Goal: Find contact information: Find contact information

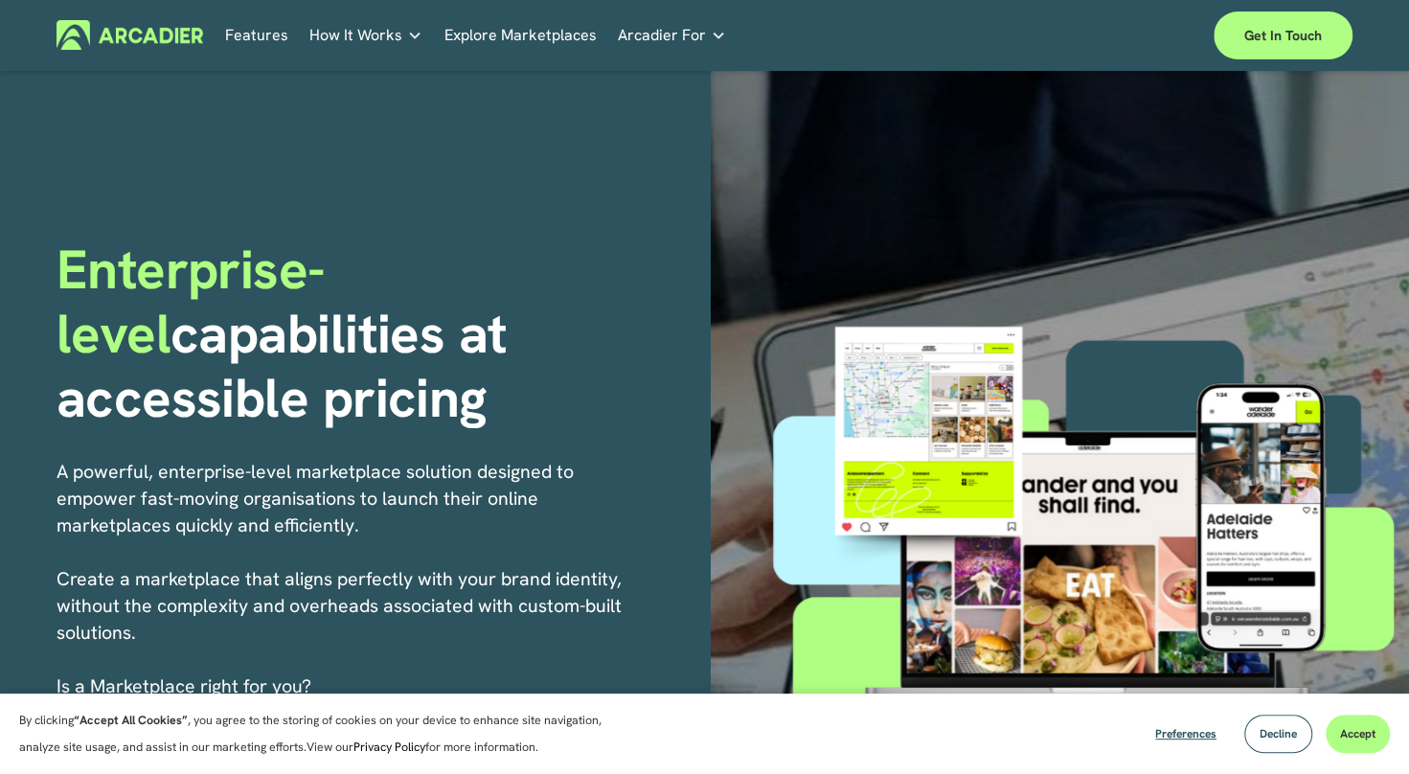
click at [1285, 735] on span "Decline" at bounding box center [1277, 733] width 37 height 15
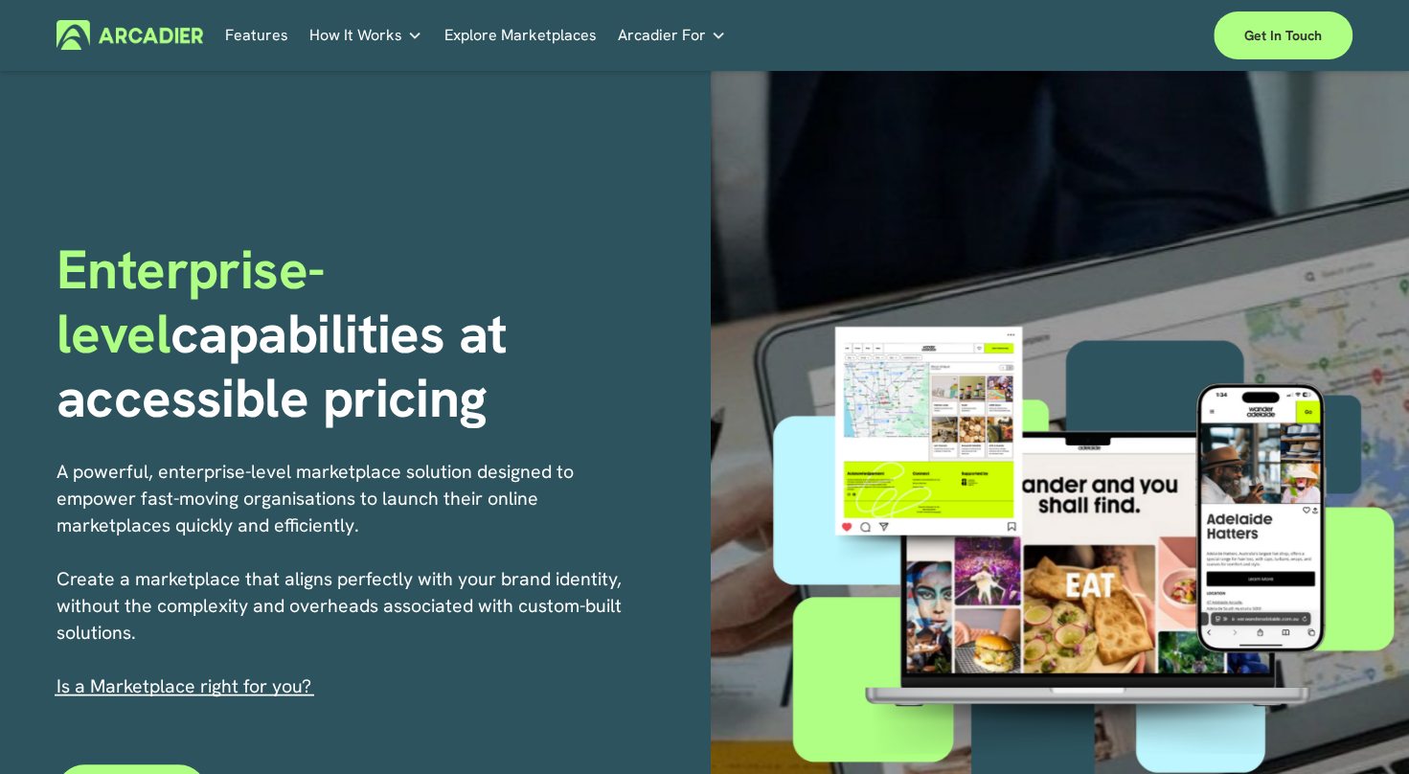
click at [575, 34] on link "Explore Marketplaces" at bounding box center [519, 35] width 152 height 30
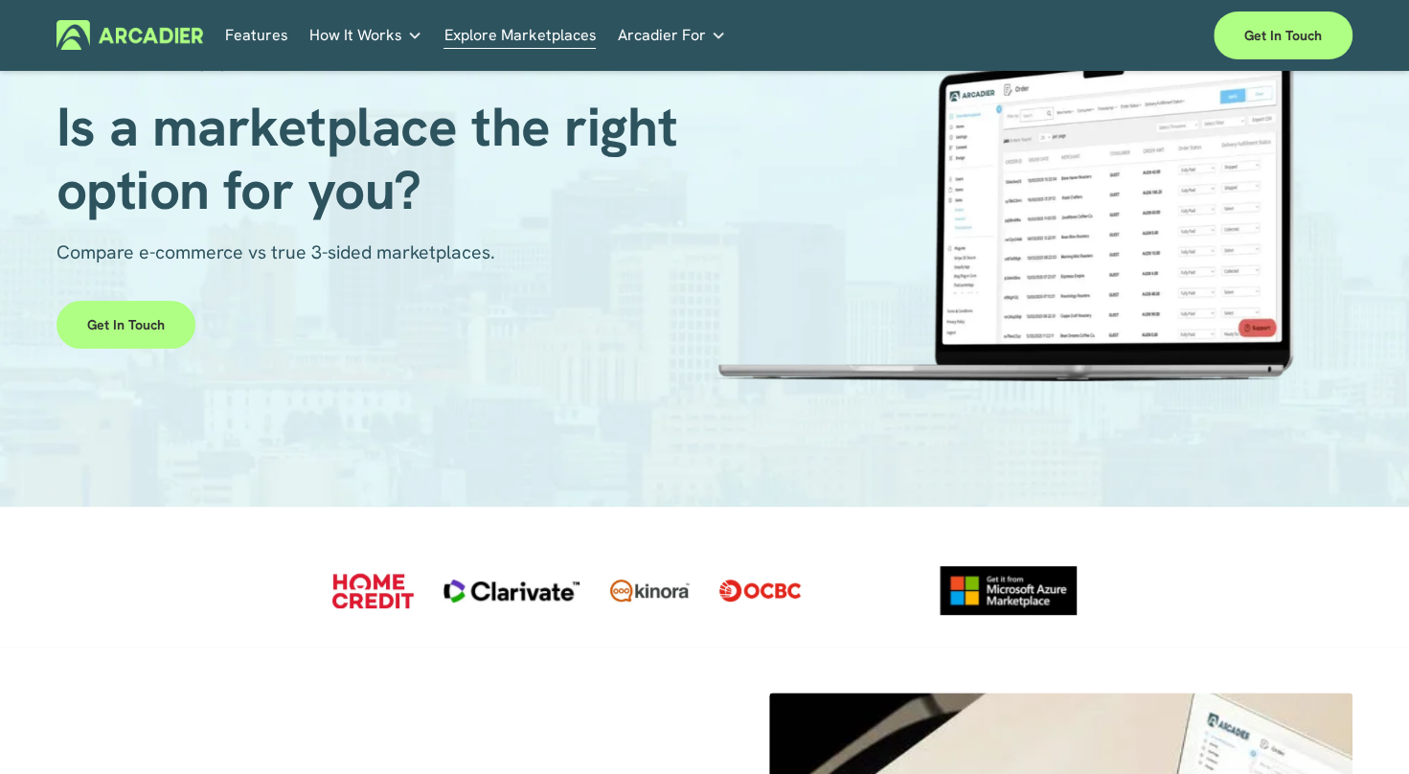
scroll to position [169, 0]
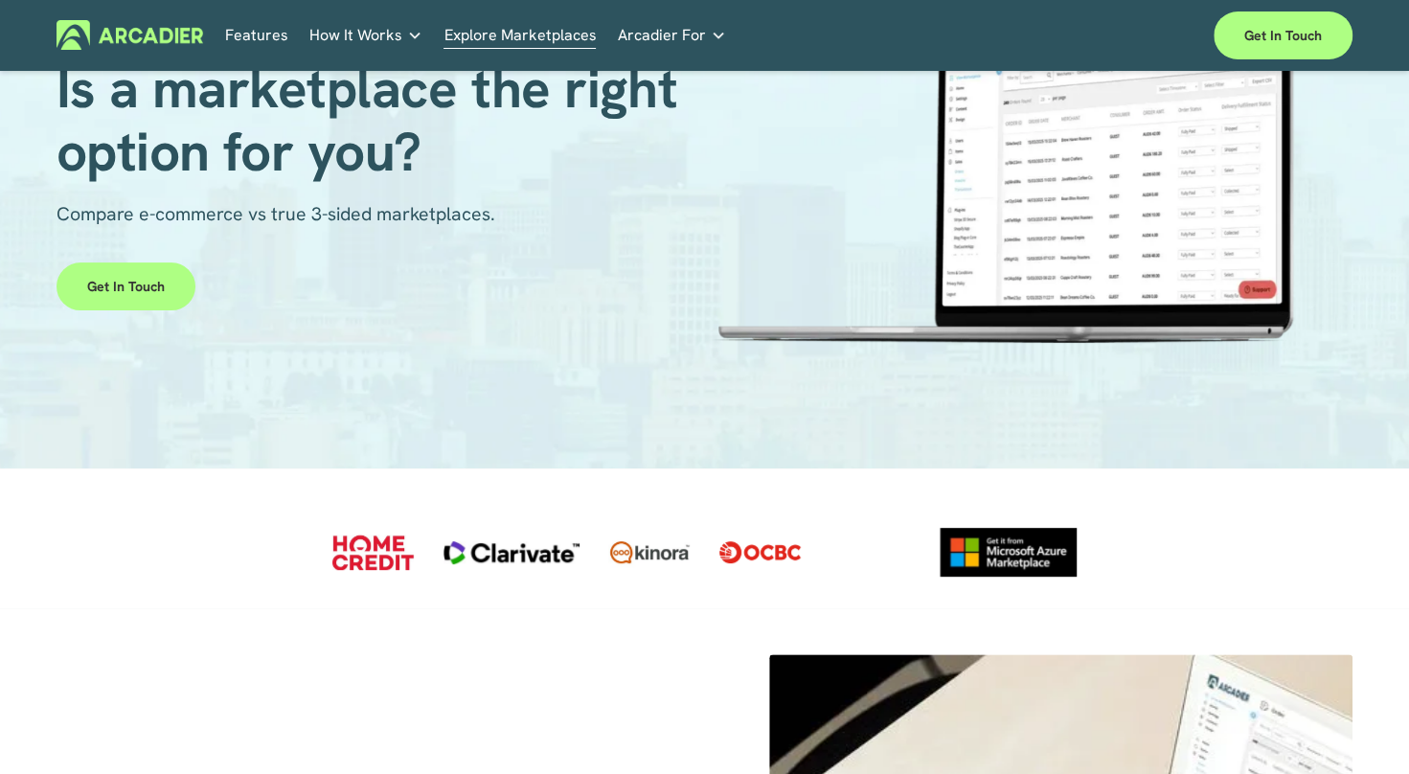
click at [139, 299] on link "Get in touch" at bounding box center [125, 286] width 139 height 48
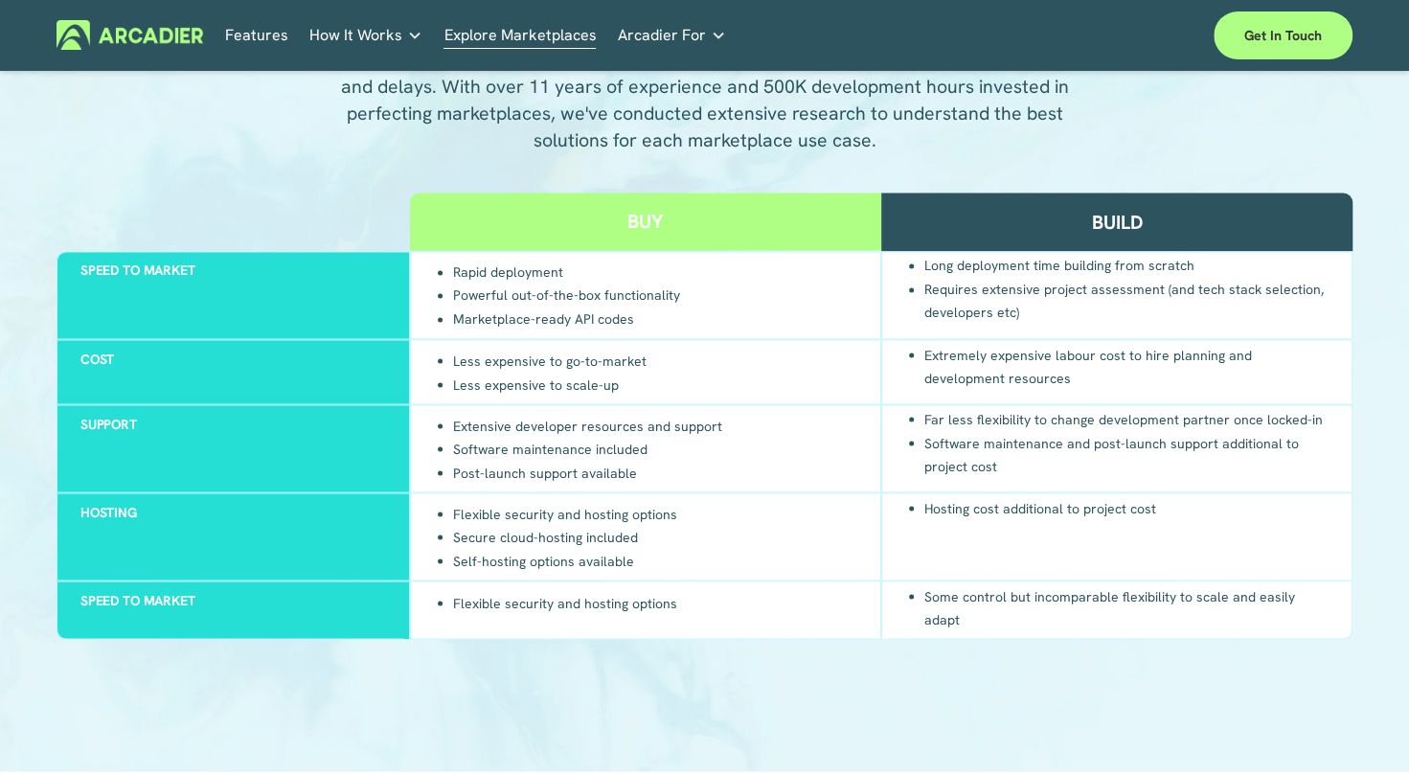
scroll to position [1760, 0]
